Goal: Task Accomplishment & Management: Manage account settings

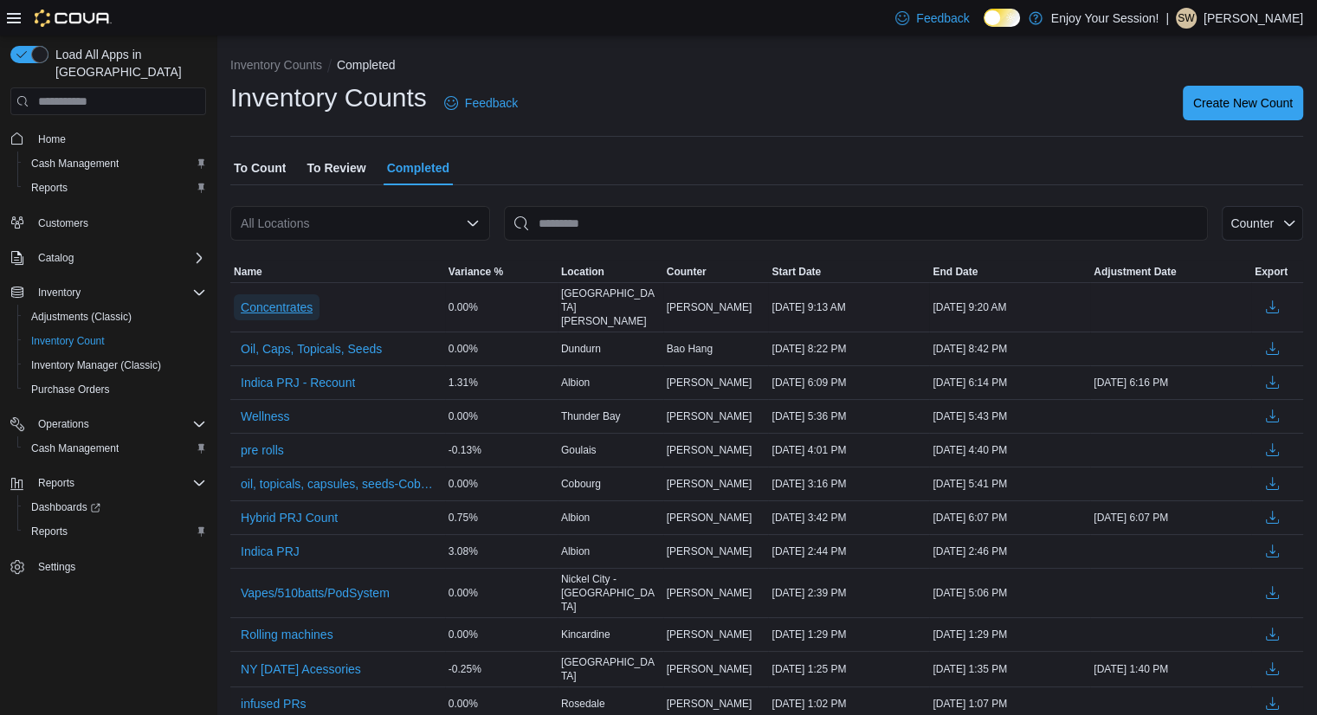
click at [270, 299] on span "Concentrates" at bounding box center [277, 307] width 72 height 17
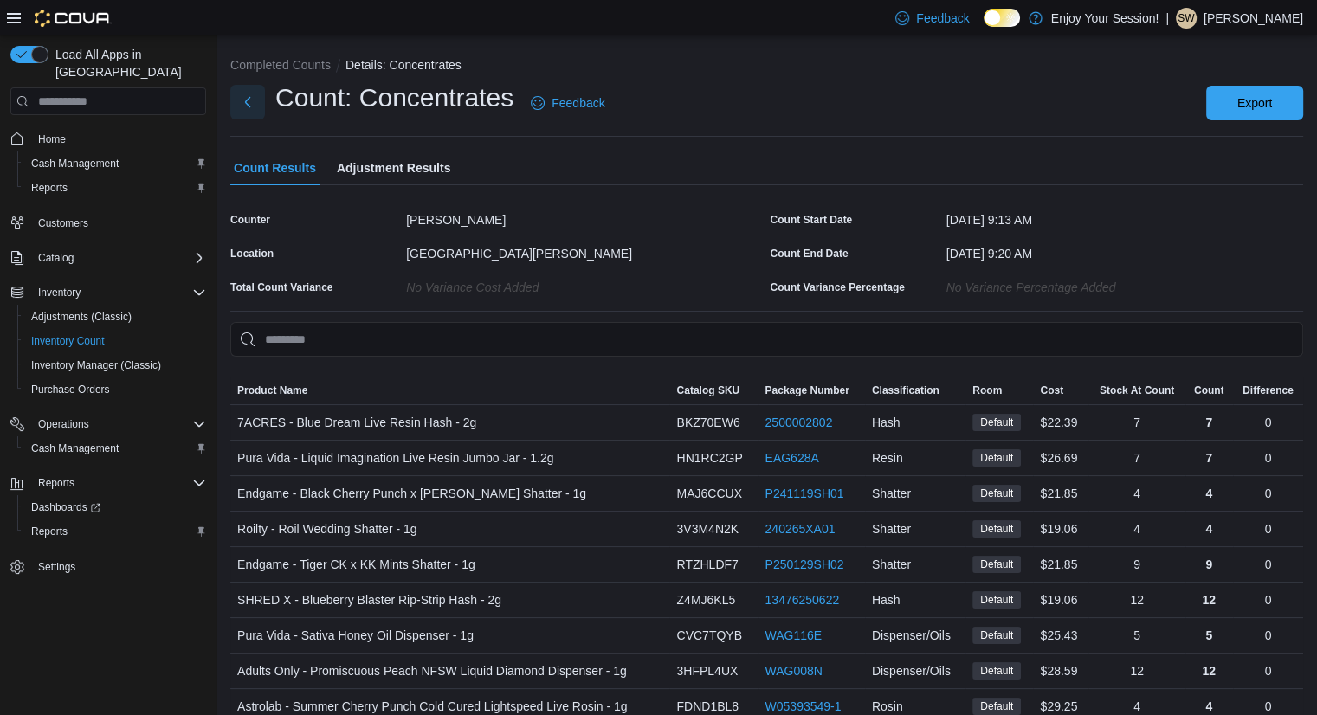
click at [249, 105] on button "Next" at bounding box center [247, 102] width 35 height 35
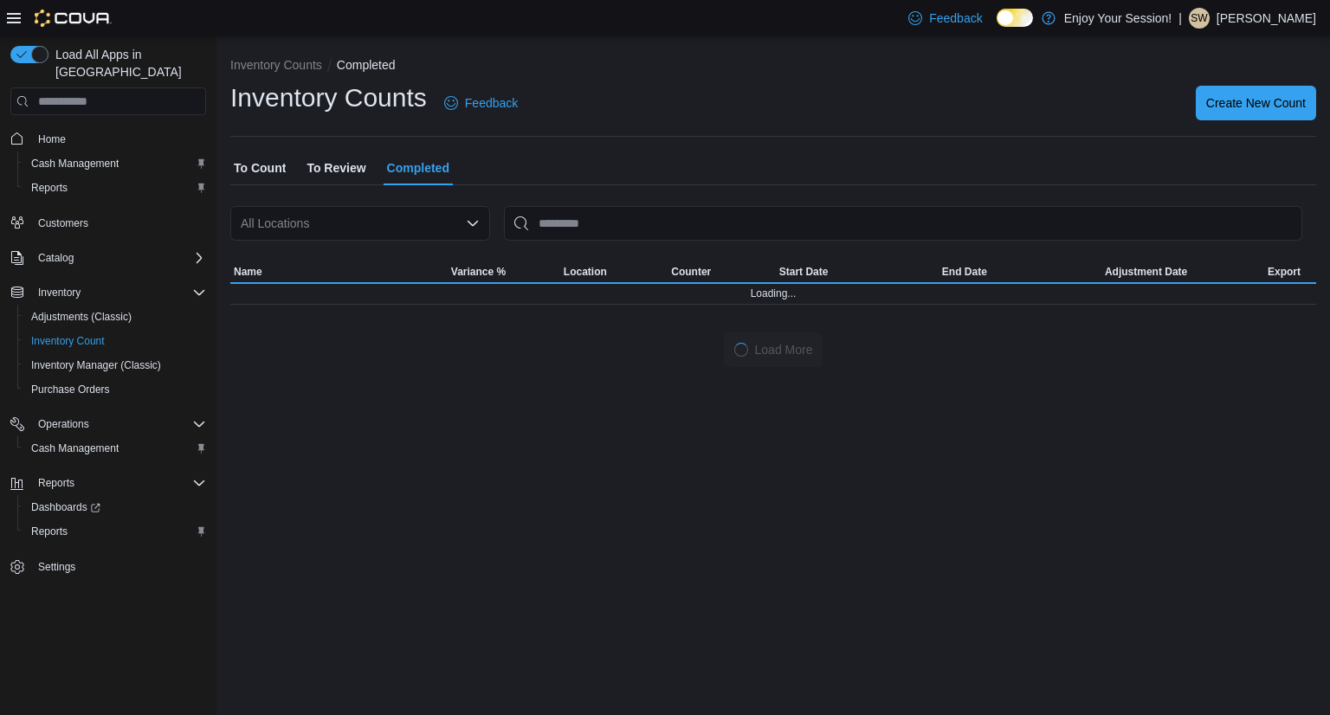
click at [1240, 16] on p "Sheldon Willison" at bounding box center [1266, 18] width 100 height 21
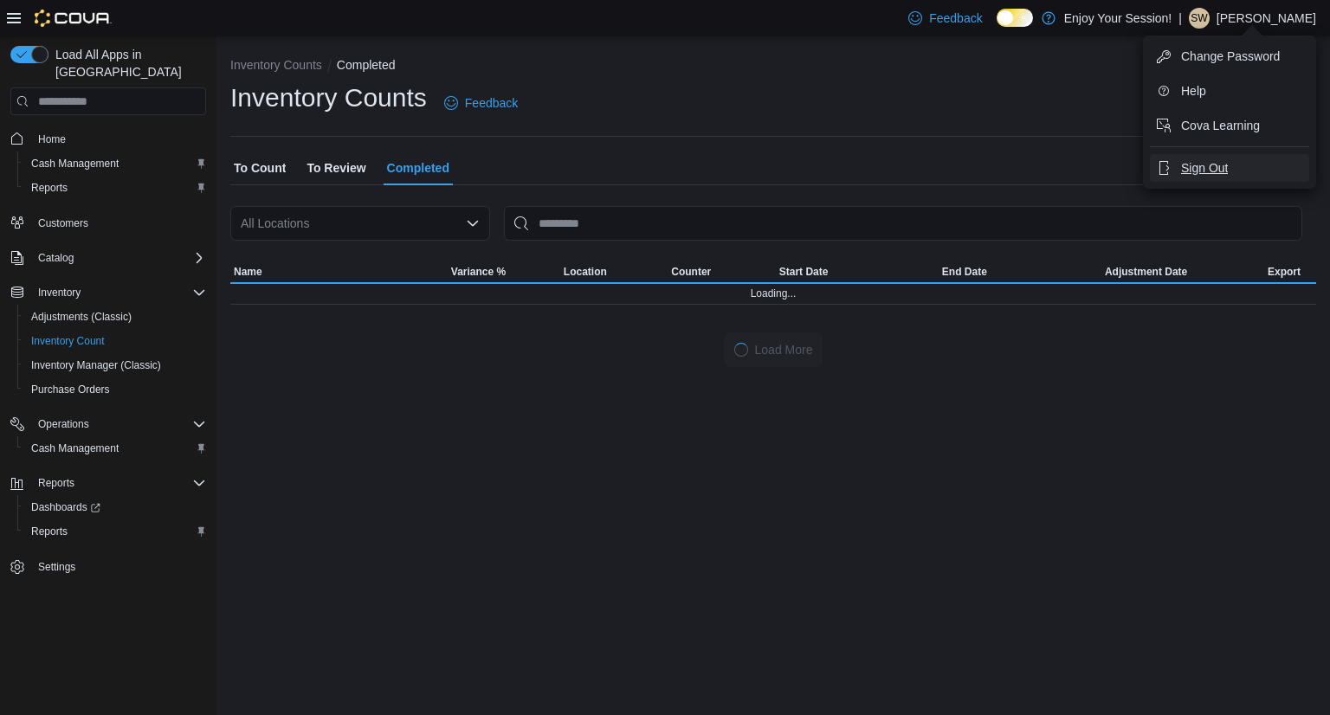
click at [1227, 164] on span "Sign Out" at bounding box center [1204, 167] width 47 height 17
